Goal: Find specific page/section: Find specific page/section

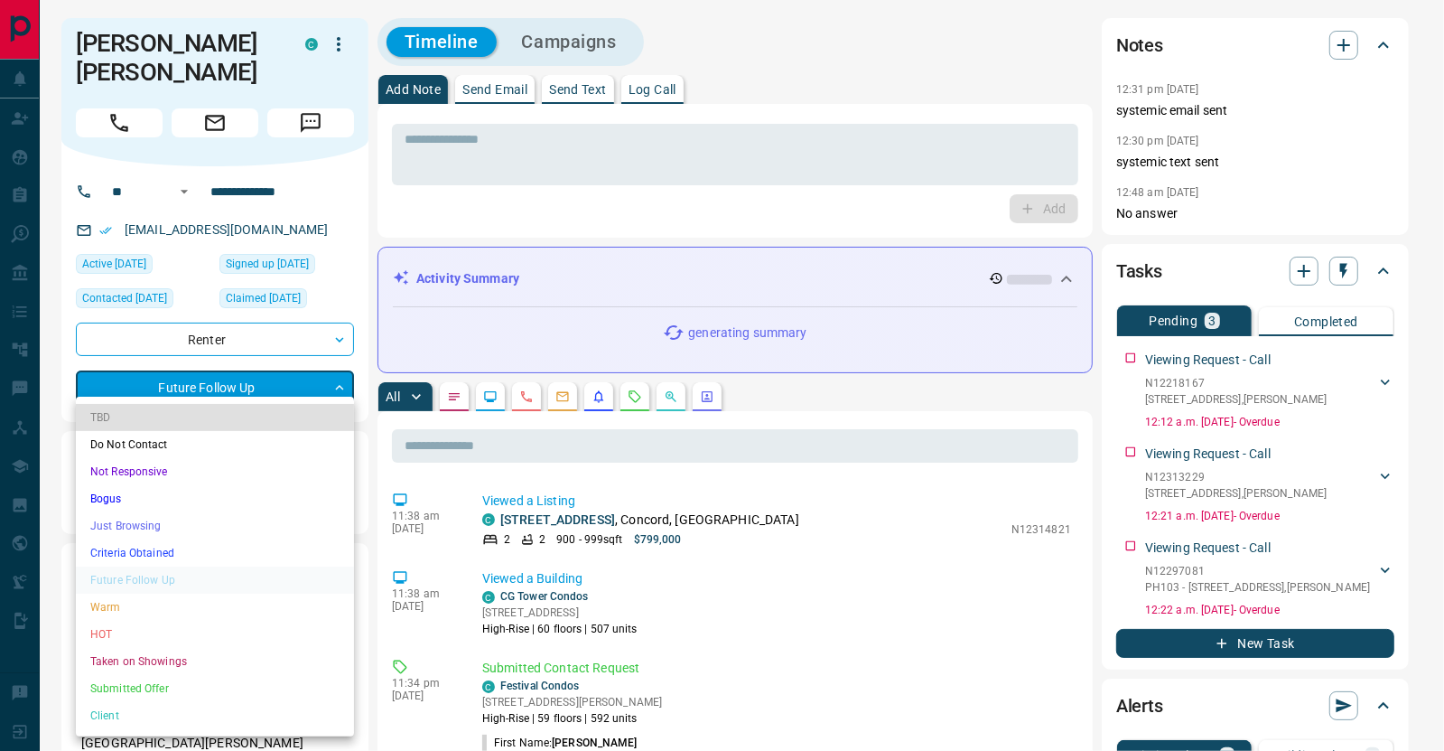
click at [174, 656] on li "Taken on Showings" at bounding box center [215, 661] width 278 height 27
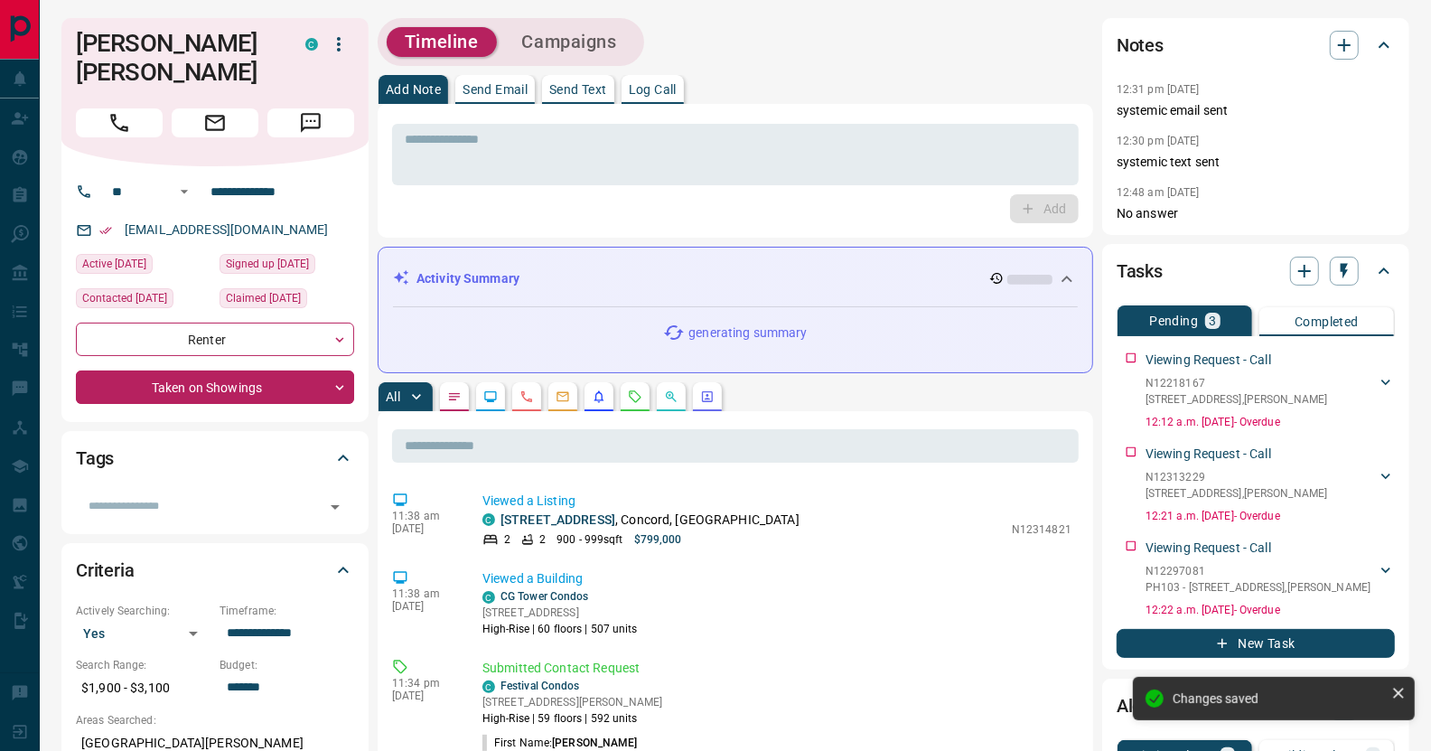
type input "*"
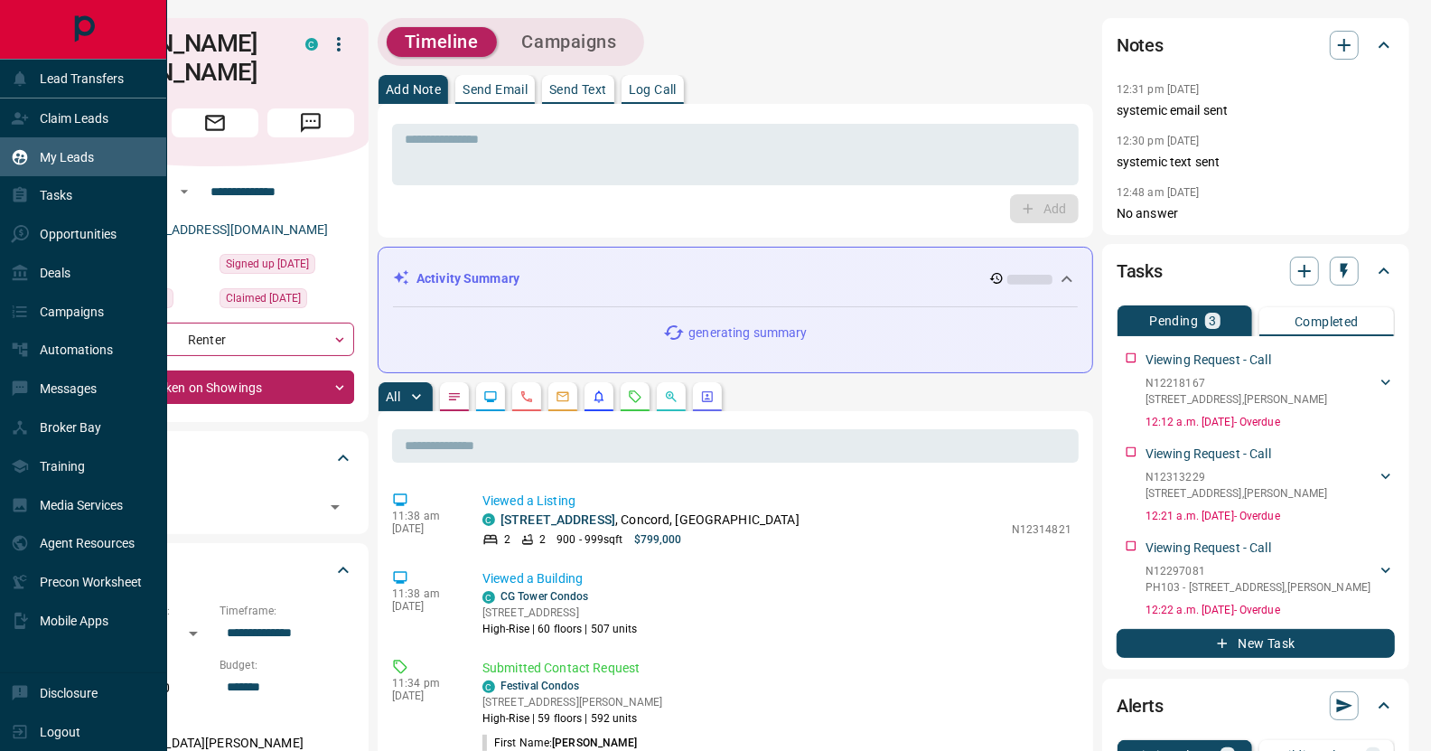
click at [75, 158] on p "My Leads" at bounding box center [67, 157] width 54 height 14
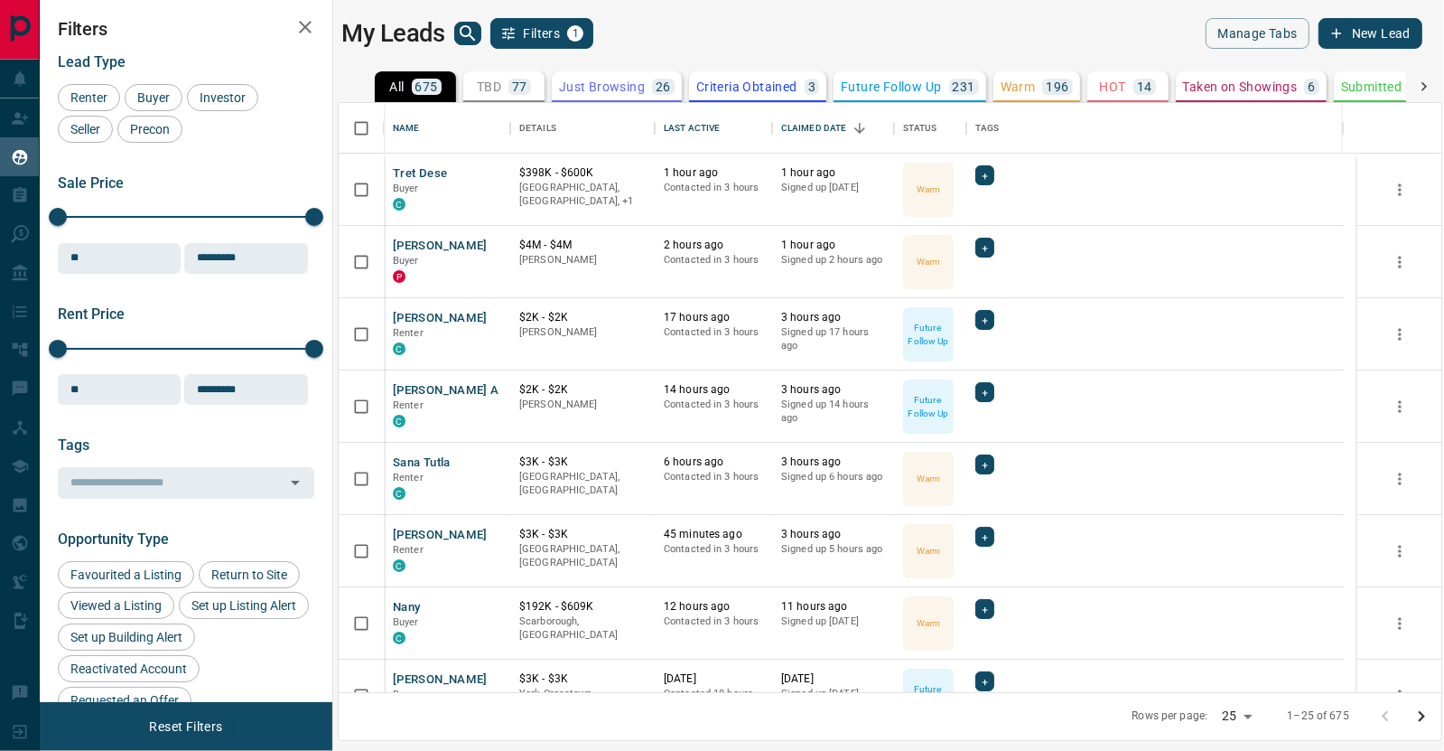
scroll to position [576, 1090]
click at [469, 31] on icon "search button" at bounding box center [468, 34] width 22 height 22
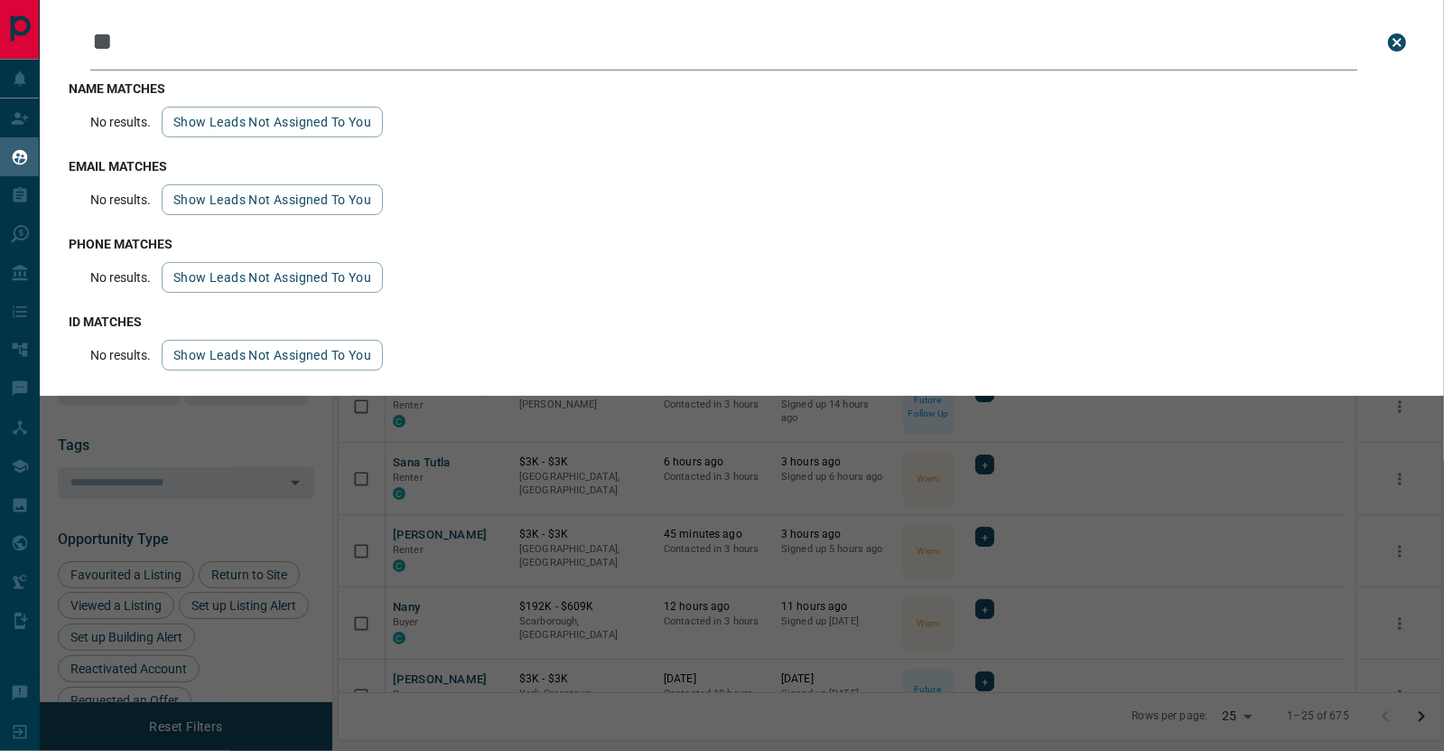
type input "*"
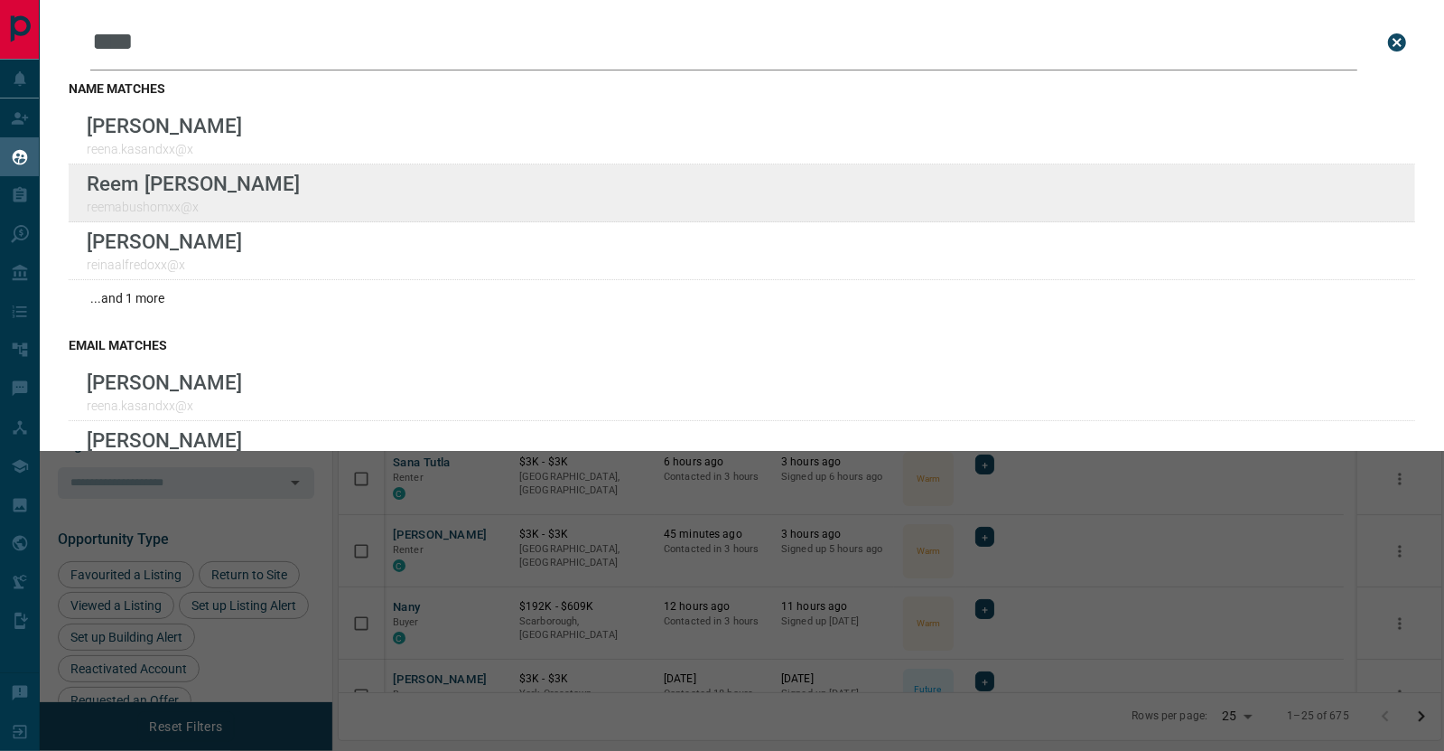
type input "****"
